Goal: Contribute content

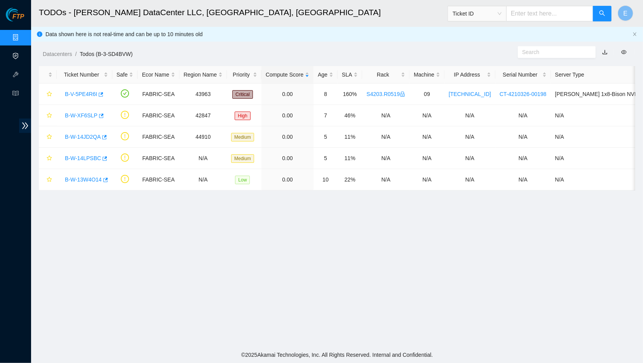
click at [23, 56] on link "Activity Logs" at bounding box center [38, 56] width 31 height 6
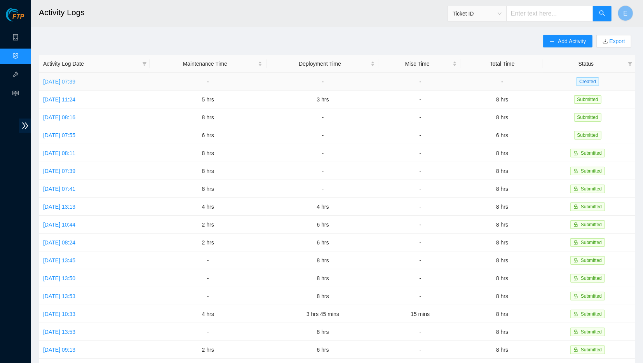
click at [75, 80] on link "[DATE] 07:39" at bounding box center [59, 82] width 32 height 6
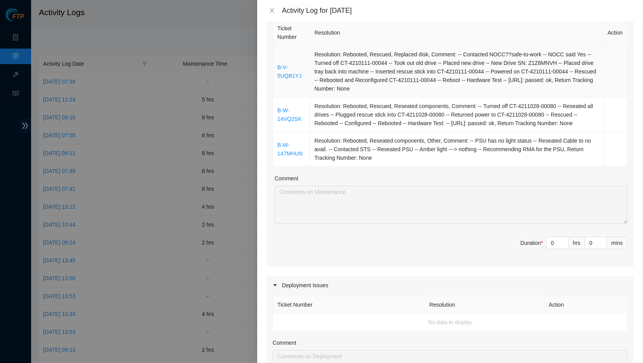
scroll to position [128, 0]
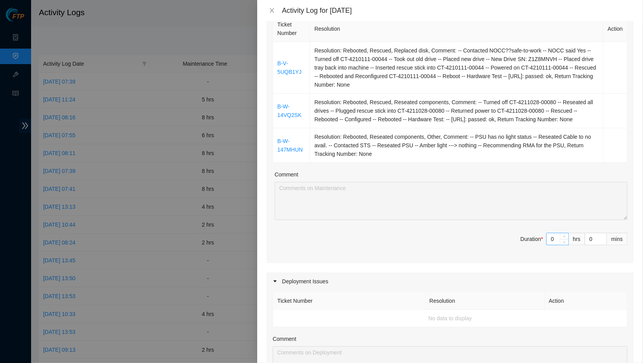
click at [558, 236] on input "0" at bounding box center [558, 239] width 22 height 12
type input "8"
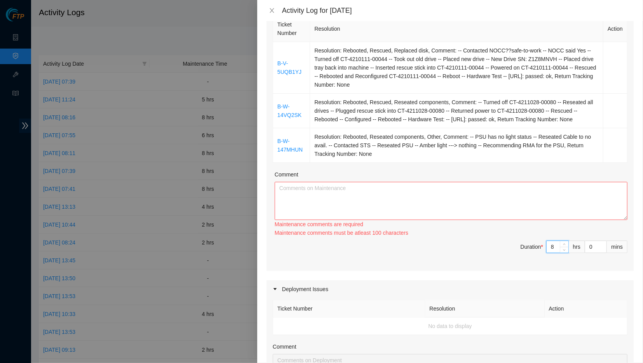
type input "8"
click at [340, 195] on textarea "Comment" at bounding box center [451, 201] width 353 height 38
paste textarea "Activity Log [DATE] -----------------------------------------------------------…"
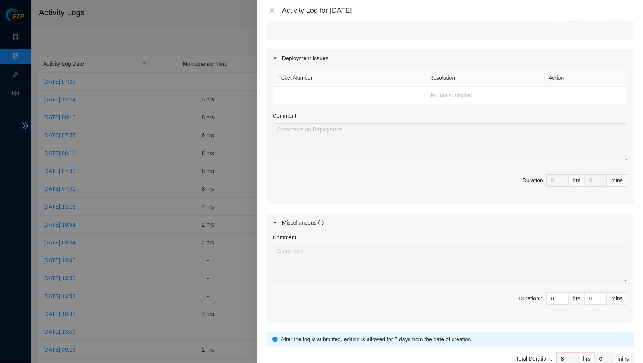
scroll to position [392, 0]
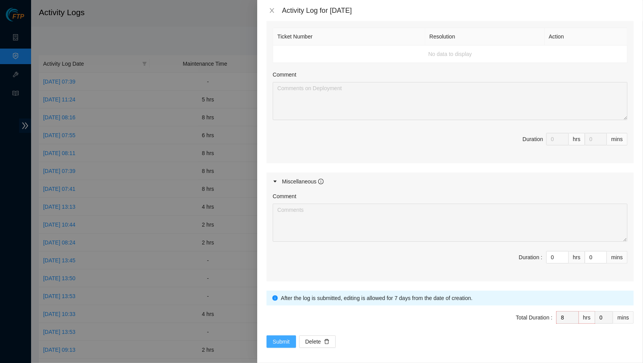
type textarea "Activity Log [DATE] -----------------------------------------------------------…"
click at [285, 336] on button "Submit" at bounding box center [282, 342] width 30 height 12
